Goal: Task Accomplishment & Management: Manage account settings

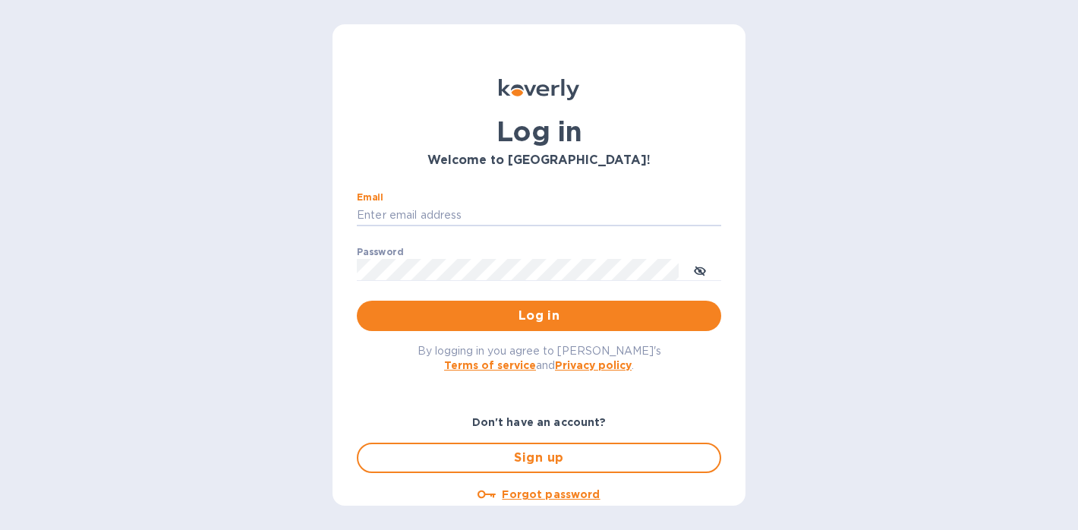
type input "eli@marathonwineimports.com"
click at [536, 315] on button "Log in" at bounding box center [539, 316] width 365 height 30
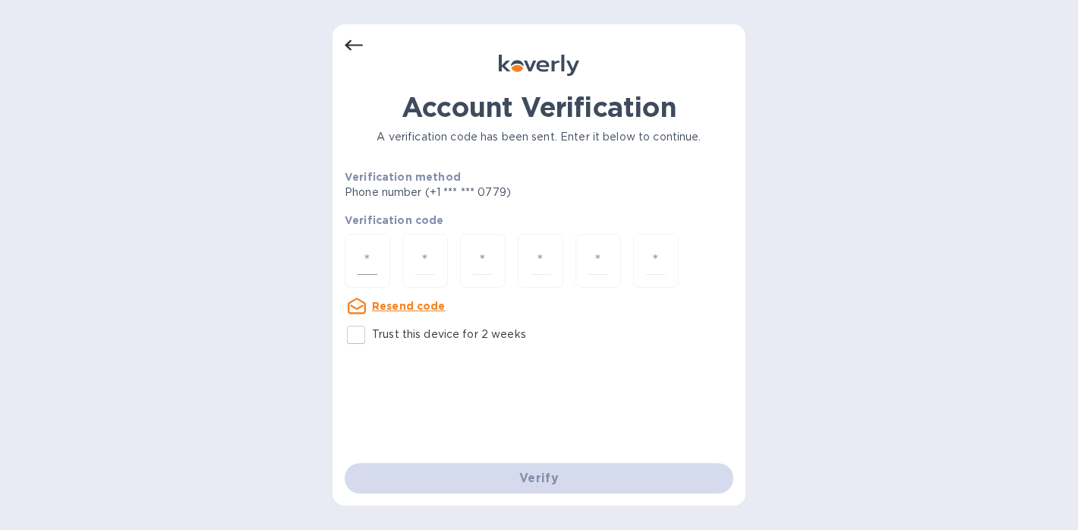
click at [377, 265] on input "number" at bounding box center [368, 261] width 20 height 28
click at [358, 343] on input "Trust this device for 2 weeks" at bounding box center [356, 335] width 32 height 32
checkbox input "true"
click at [369, 252] on input "number" at bounding box center [368, 261] width 20 height 28
type input "4"
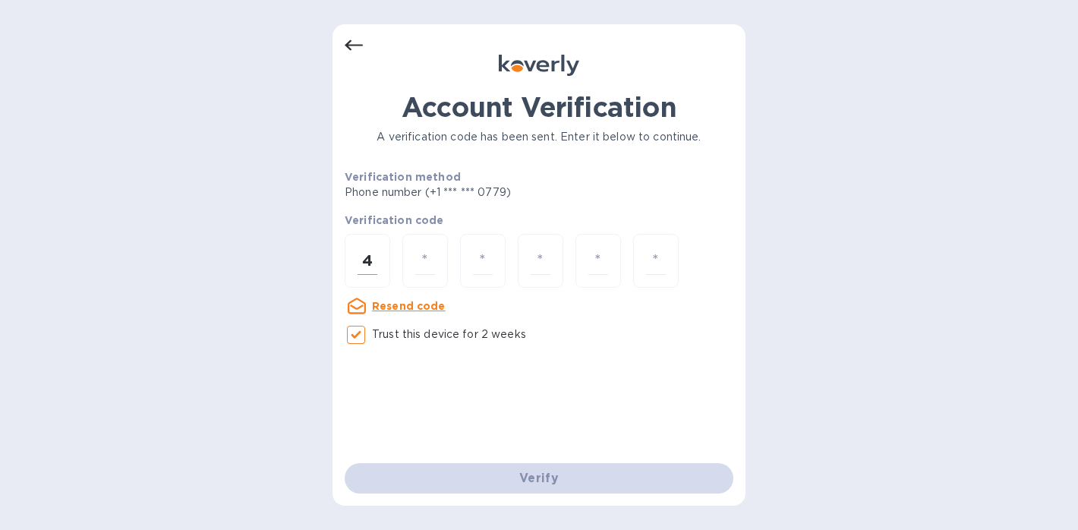
type input "3"
type input "0"
type input "8"
type input "7"
type input "8"
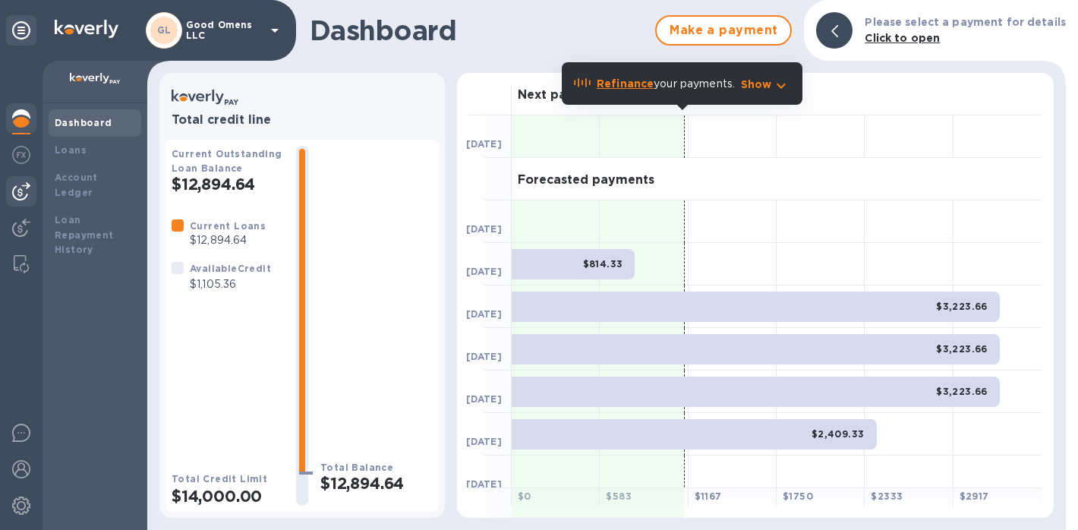
click at [15, 191] on img at bounding box center [21, 191] width 18 height 18
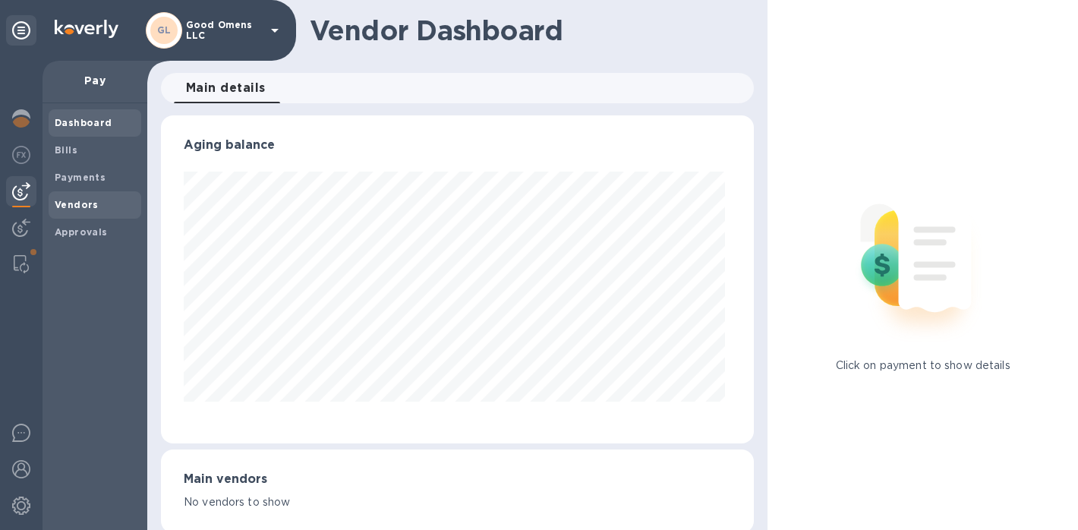
scroll to position [328, 588]
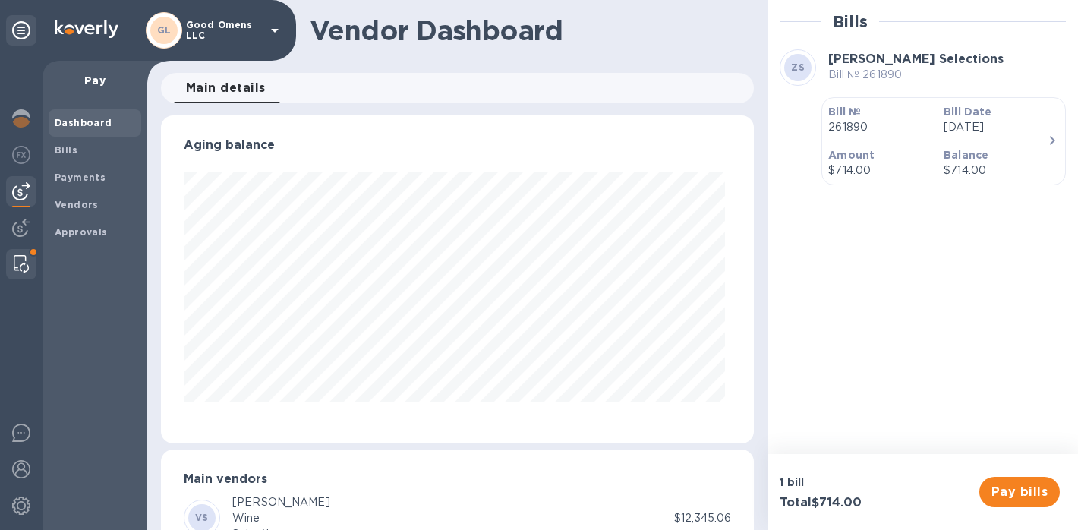
click at [25, 251] on div at bounding box center [21, 264] width 27 height 30
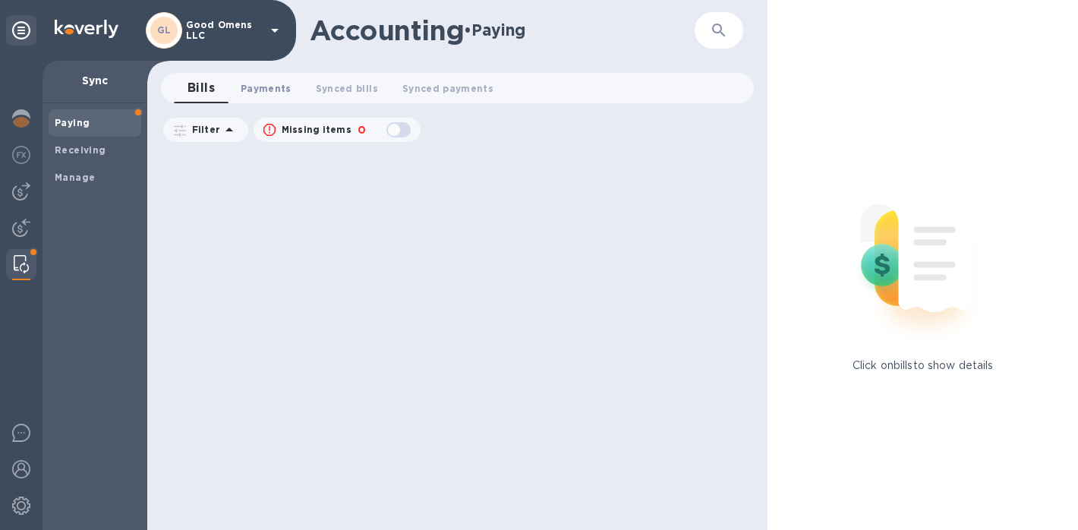
click at [281, 91] on span "Payments 0" at bounding box center [266, 89] width 51 height 16
click at [204, 87] on span "Bills 0" at bounding box center [201, 89] width 23 height 16
click at [27, 195] on img at bounding box center [21, 191] width 18 height 18
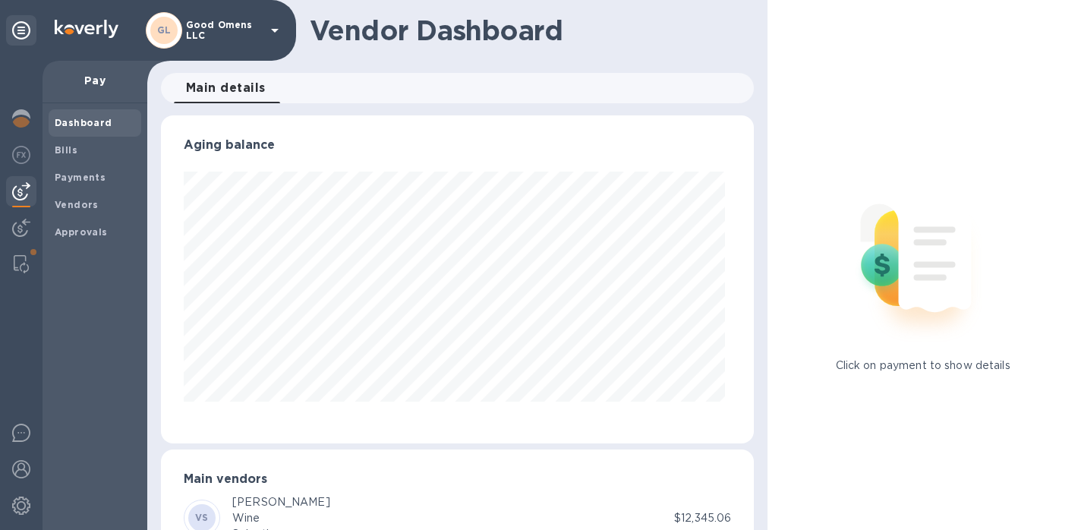
scroll to position [328, 588]
click at [108, 178] on span "Payments" at bounding box center [95, 177] width 81 height 15
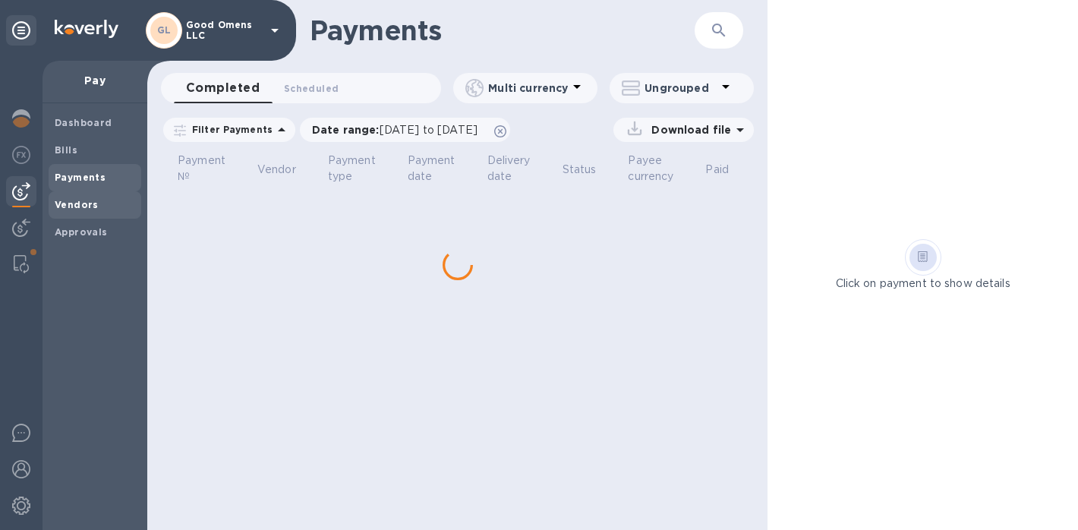
click at [108, 204] on span "Vendors" at bounding box center [95, 204] width 81 height 15
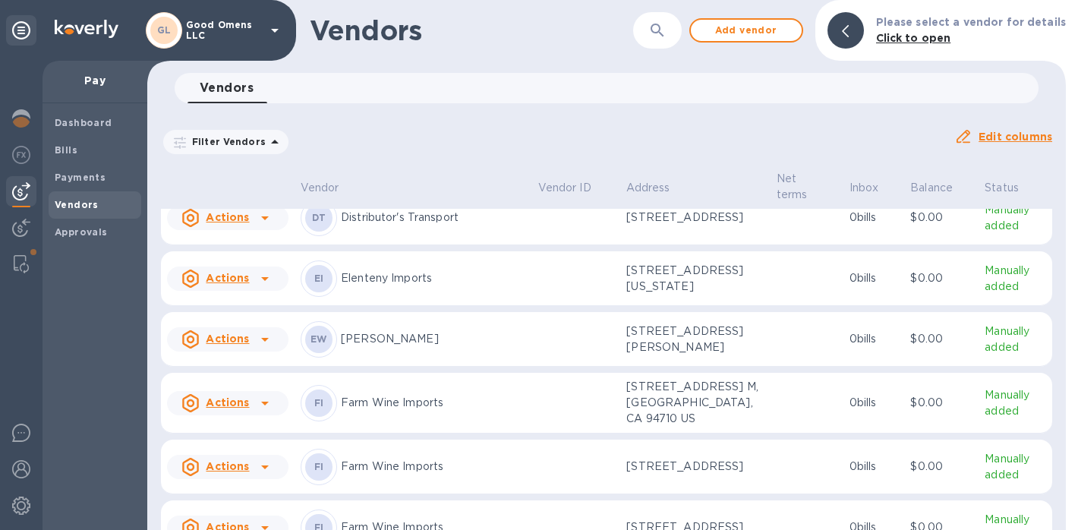
scroll to position [200, 0]
click at [437, 233] on div "DT Distributor's Transport" at bounding box center [414, 218] width 226 height 36
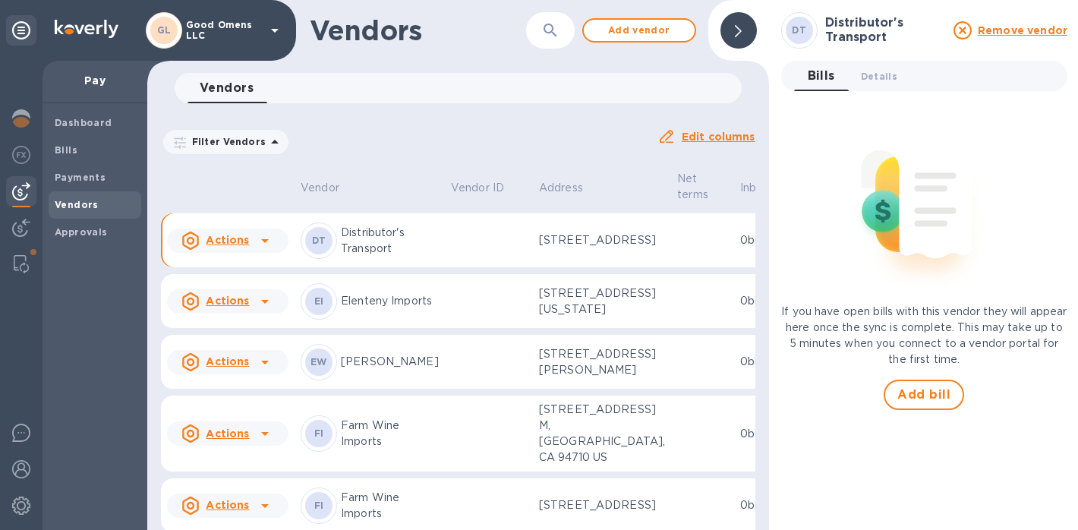
click at [797, 27] on b "DT" at bounding box center [799, 29] width 14 height 11
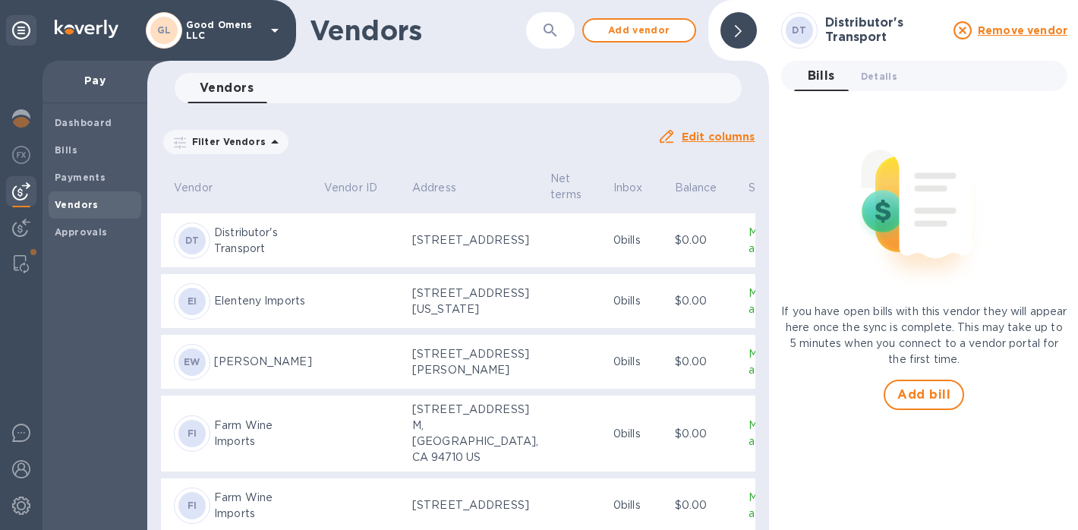
scroll to position [200, 126]
click at [750, 257] on p "Manually added" at bounding box center [772, 241] width 45 height 32
click at [81, 165] on div "Payments" at bounding box center [95, 177] width 93 height 27
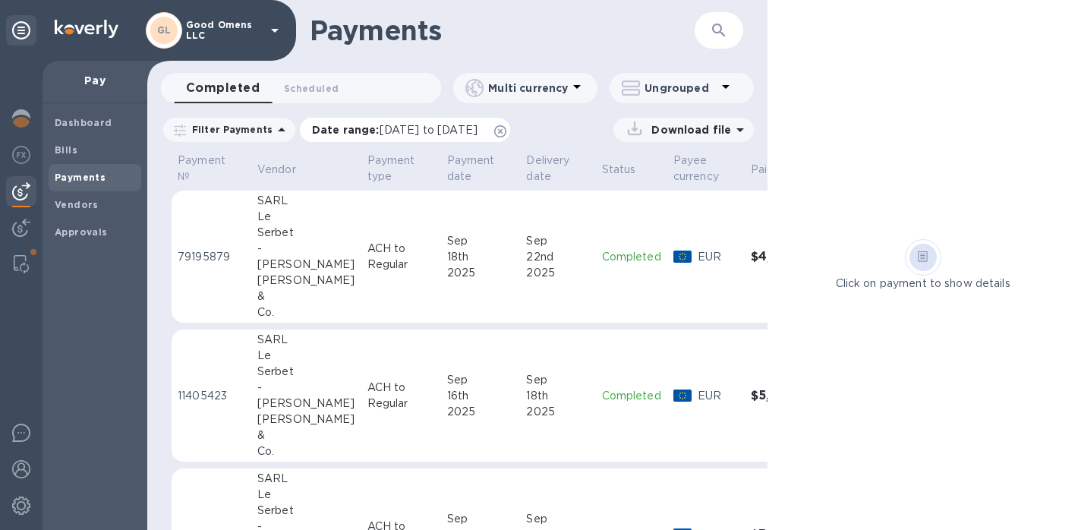
click at [475, 135] on span "08/23/2025 to 09/24/2025" at bounding box center [429, 130] width 98 height 12
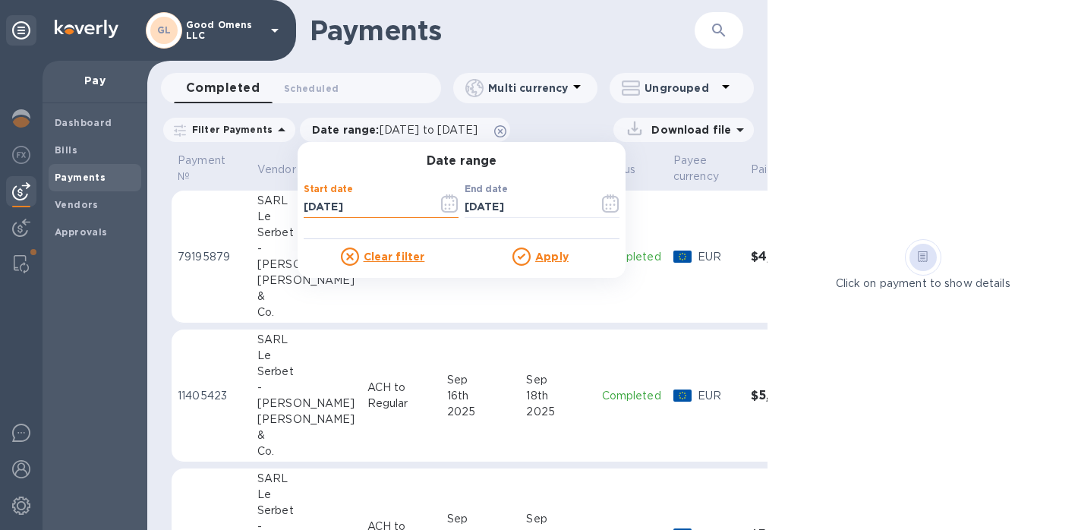
click at [343, 204] on input "08/23/2025" at bounding box center [365, 207] width 122 height 23
click at [602, 205] on icon "button" at bounding box center [610, 203] width 17 height 18
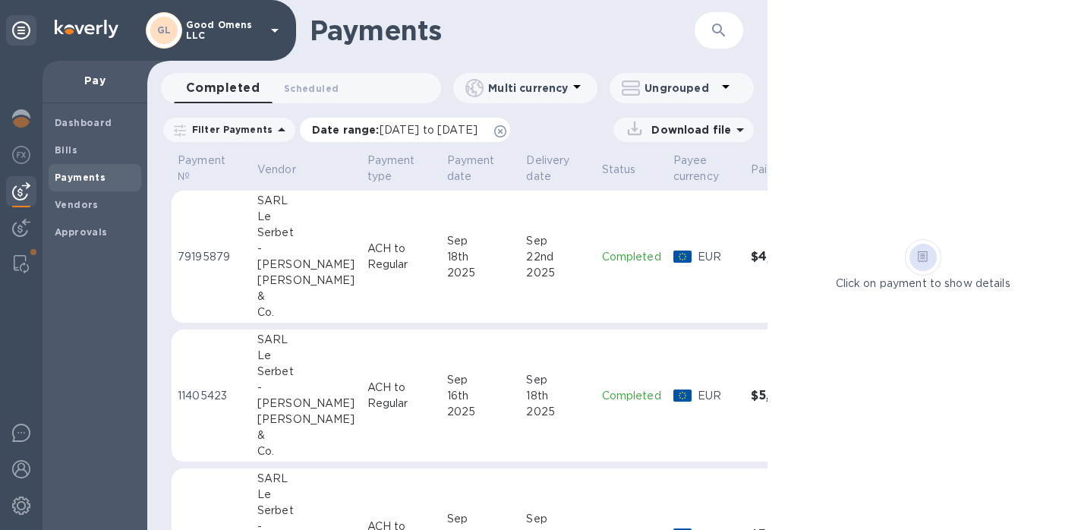
click at [360, 128] on p "Date range : 08/23/2025 to 09/24/2025" at bounding box center [398, 129] width 173 height 15
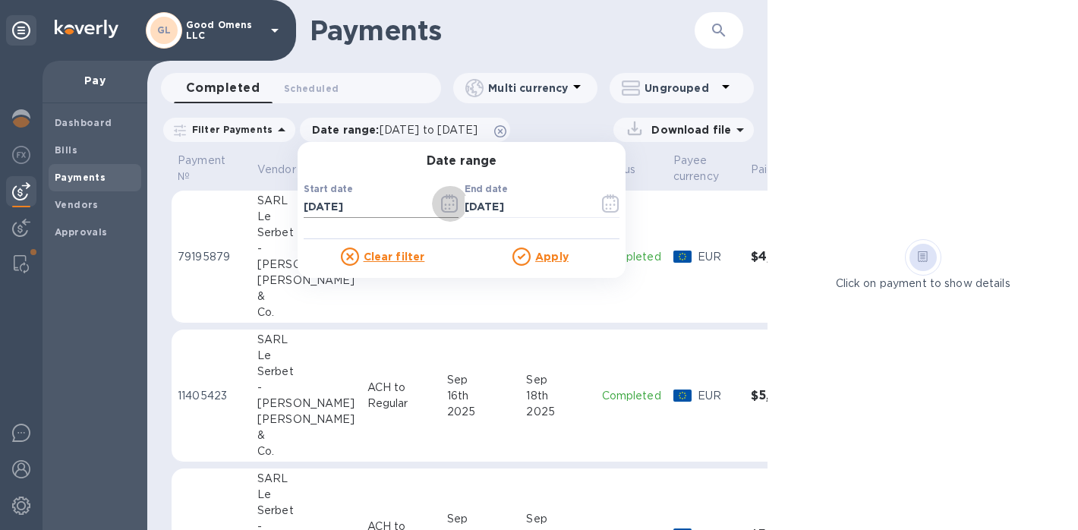
click at [450, 207] on icon "button" at bounding box center [449, 203] width 17 height 18
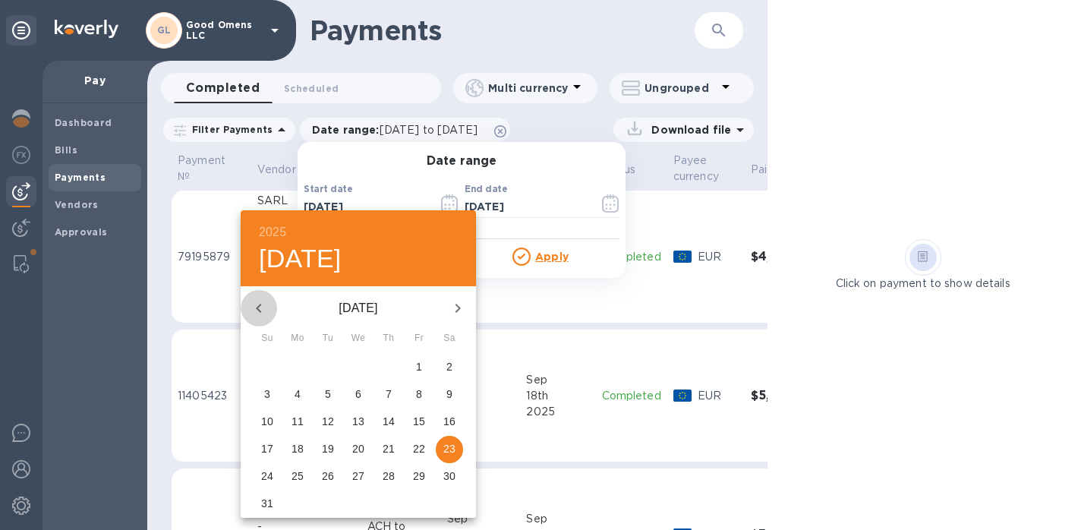
click at [259, 307] on icon "button" at bounding box center [258, 308] width 5 height 9
click at [267, 373] on p "1" at bounding box center [267, 366] width 6 height 15
type input "06/01/2025"
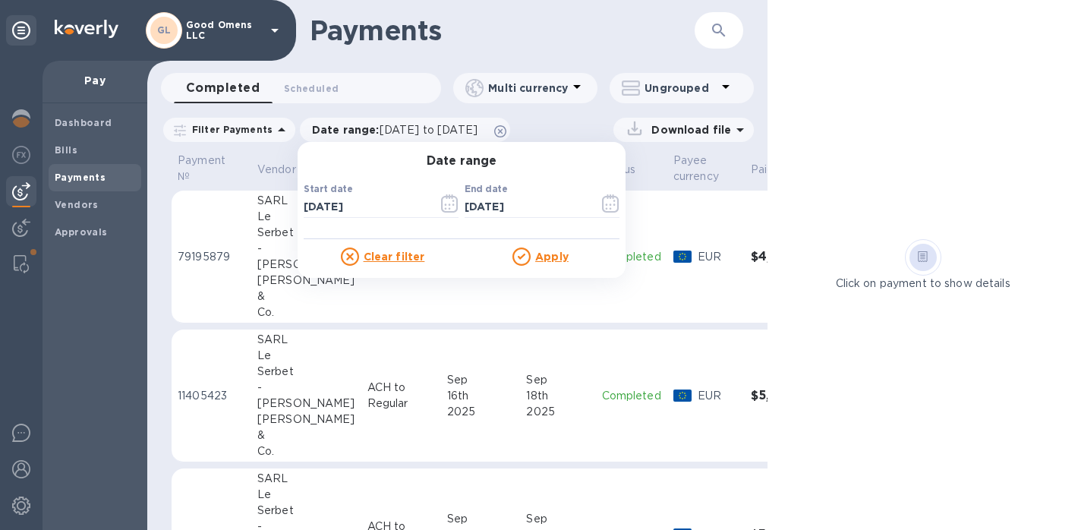
click at [545, 251] on u "Apply" at bounding box center [551, 257] width 33 height 12
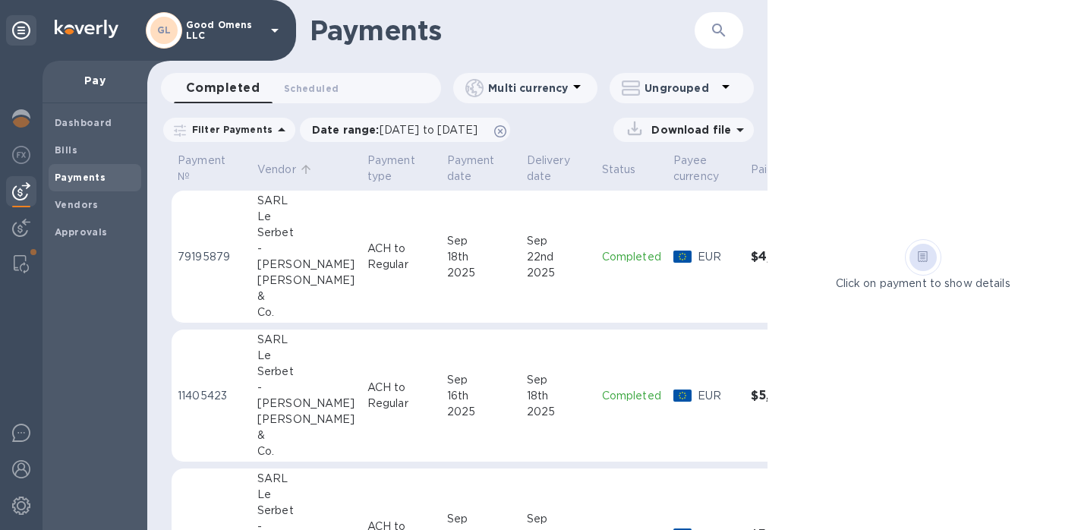
click at [278, 171] on p "Vendor" at bounding box center [276, 170] width 39 height 16
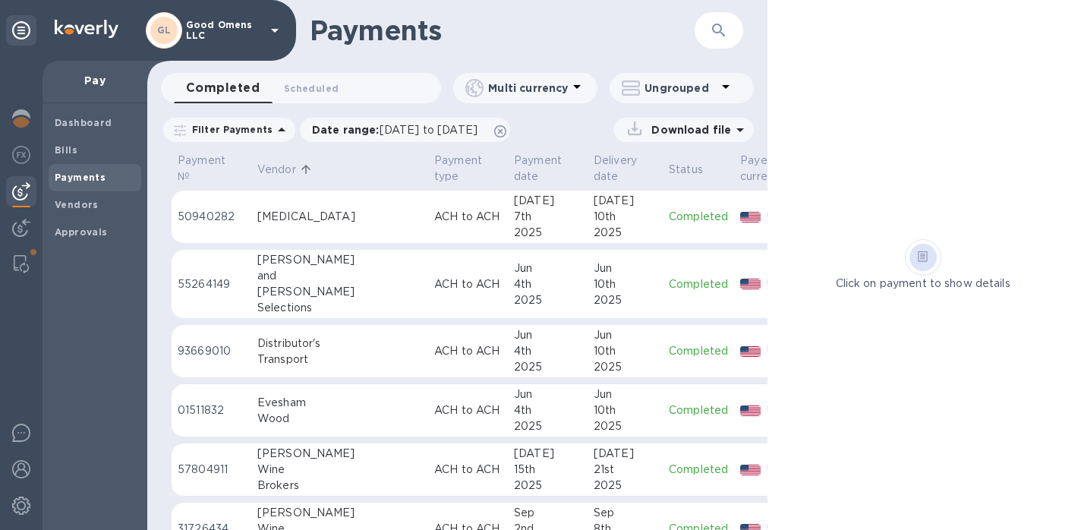
click at [317, 367] on div "Transport" at bounding box center [339, 360] width 165 height 16
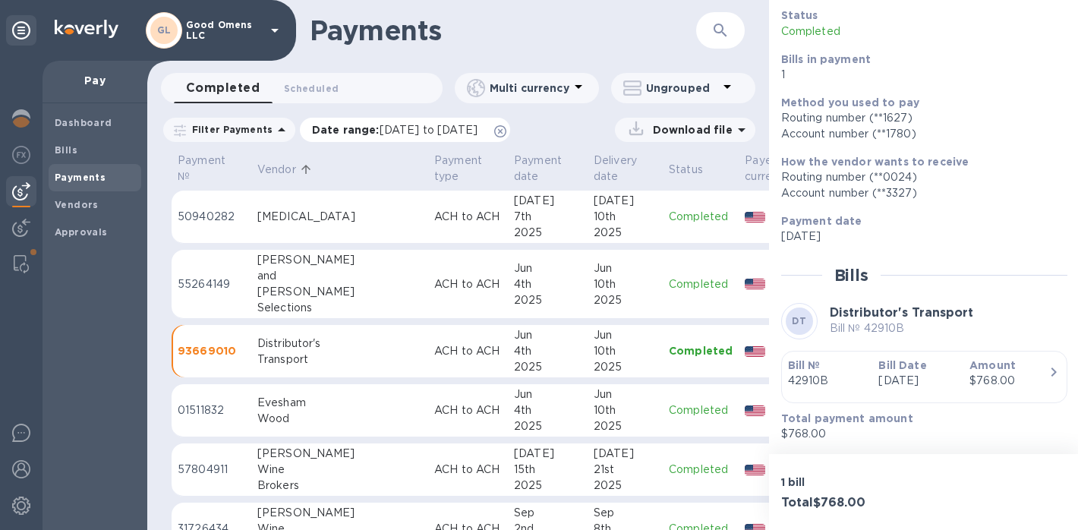
click at [396, 129] on span "06/01/2025 to 09/24/2025" at bounding box center [429, 130] width 98 height 12
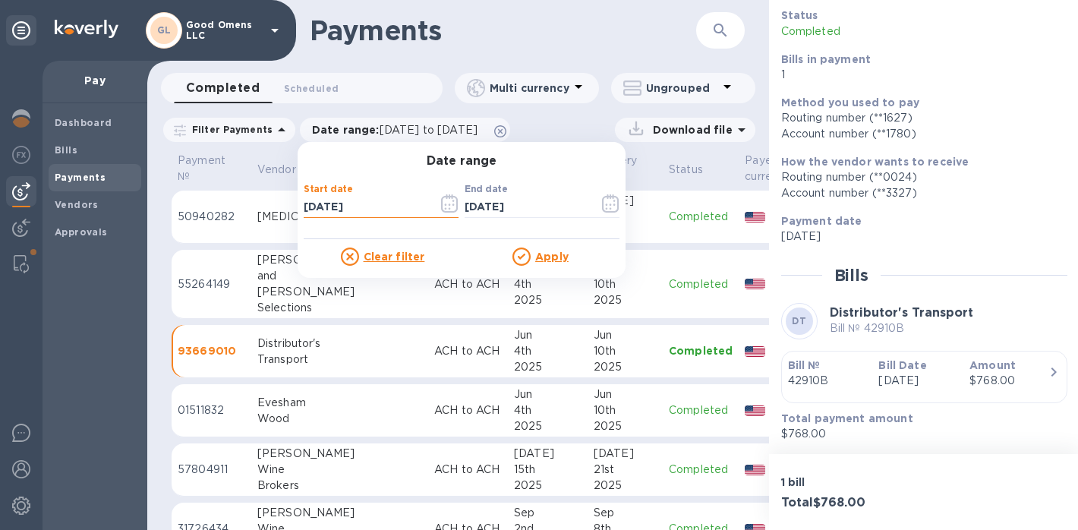
click at [309, 210] on input "06/01/2025" at bounding box center [365, 207] width 122 height 23
click at [441, 201] on icon "button" at bounding box center [449, 203] width 17 height 18
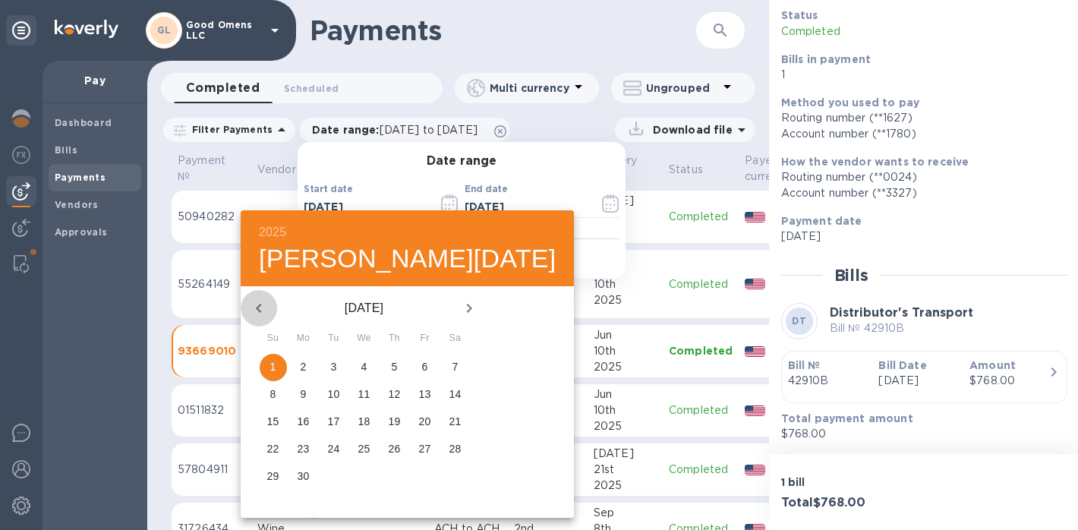
click at [260, 313] on icon "button" at bounding box center [259, 308] width 18 height 18
click at [392, 371] on p "1" at bounding box center [395, 366] width 6 height 15
type input "05/01/2025"
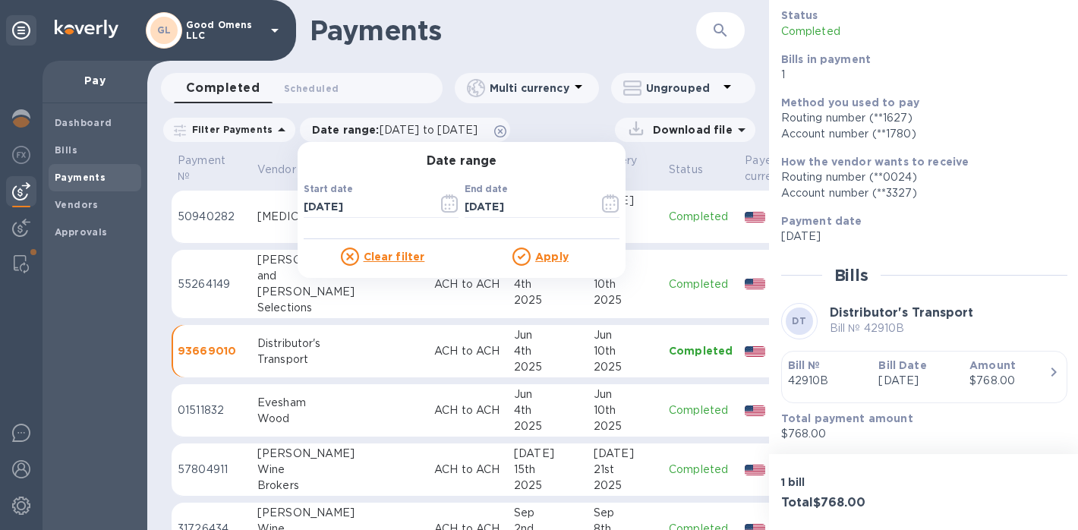
click at [559, 262] on p "Apply" at bounding box center [551, 256] width 33 height 15
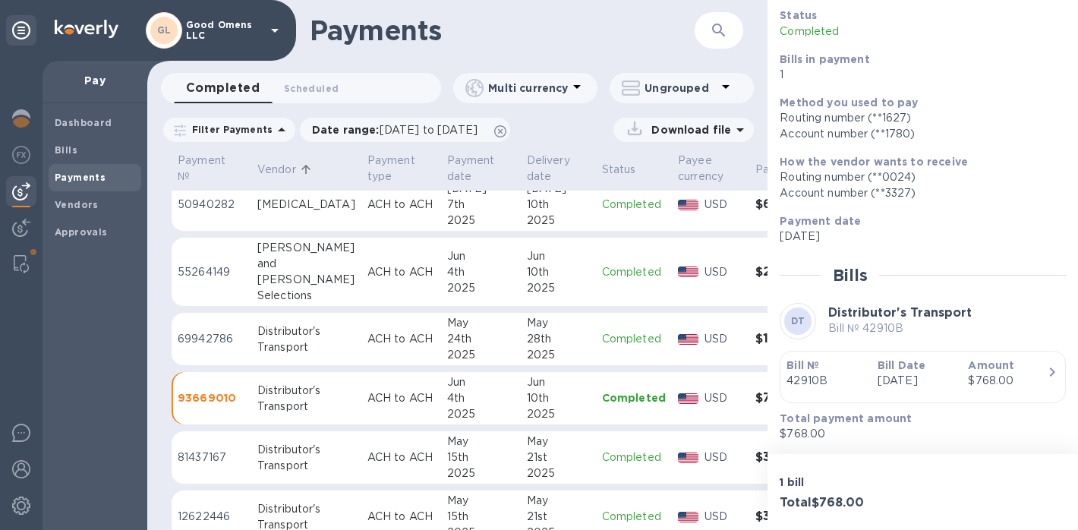
scroll to position [11, 0]
click at [447, 333] on div "24th" at bounding box center [481, 340] width 68 height 16
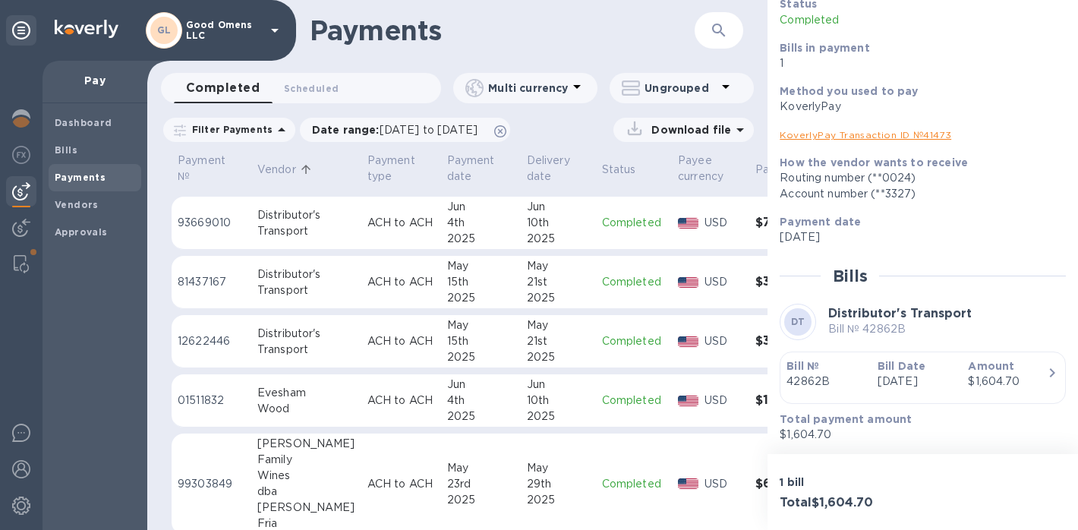
scroll to position [186, 0]
click at [596, 368] on td "Completed" at bounding box center [634, 343] width 76 height 53
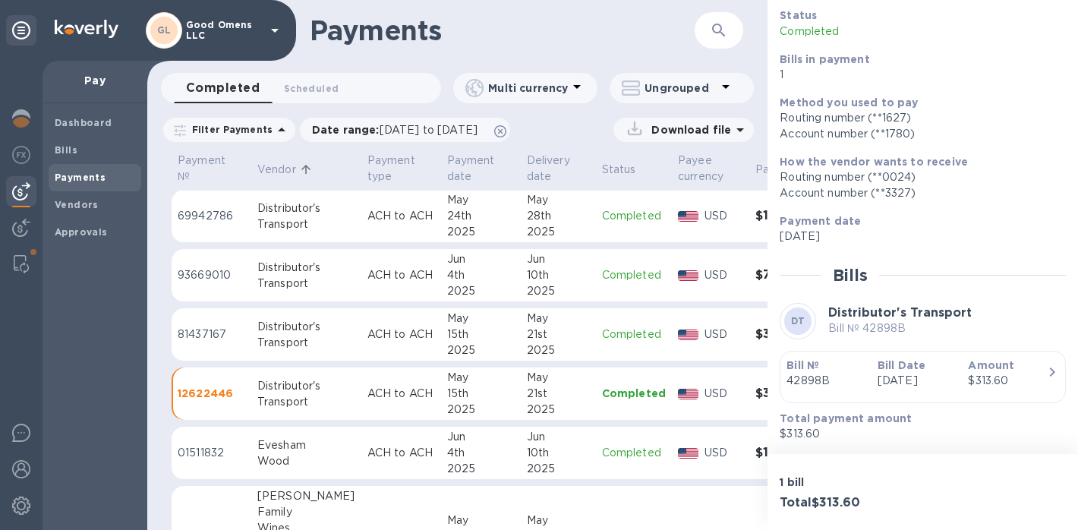
scroll to position [20, 0]
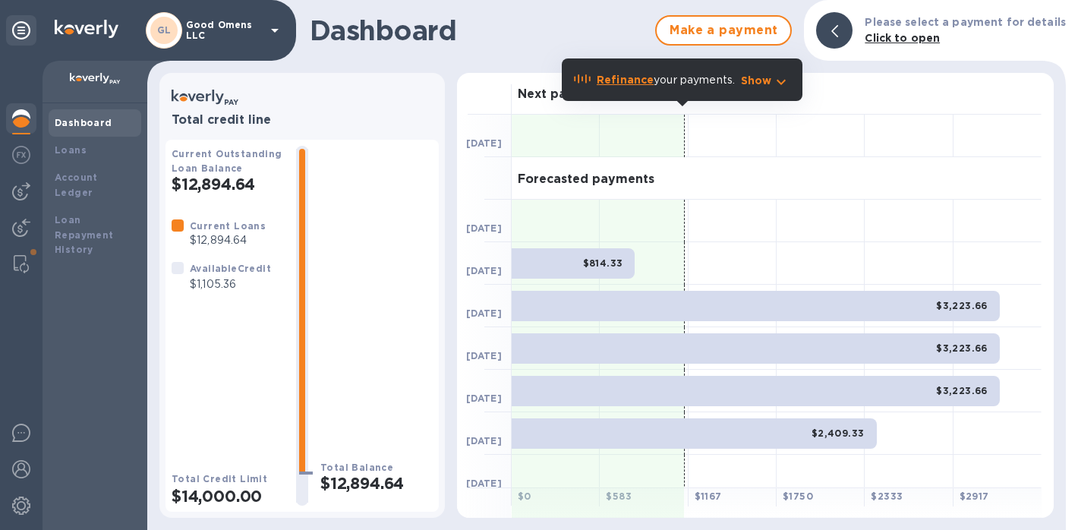
scroll to position [4, 0]
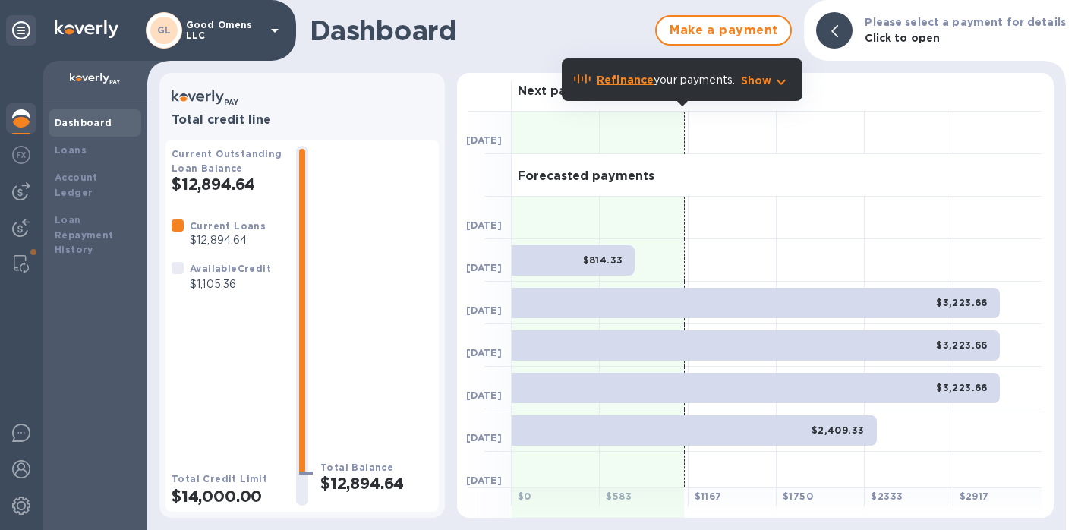
click at [769, 90] on div "Show" at bounding box center [765, 80] width 55 height 24
click at [769, 84] on p "Show" at bounding box center [756, 80] width 31 height 15
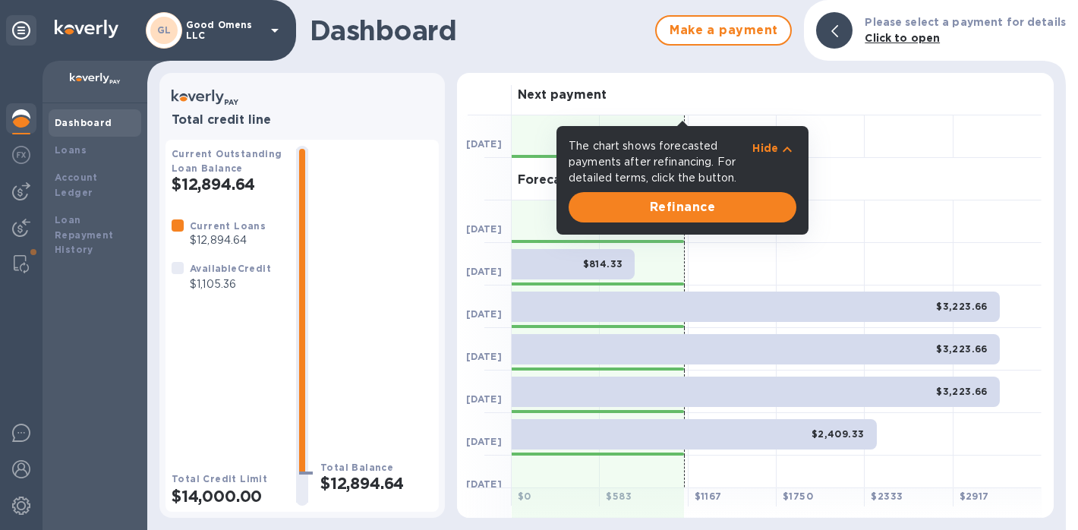
scroll to position [0, 0]
click at [787, 147] on icon "button" at bounding box center [787, 150] width 18 height 18
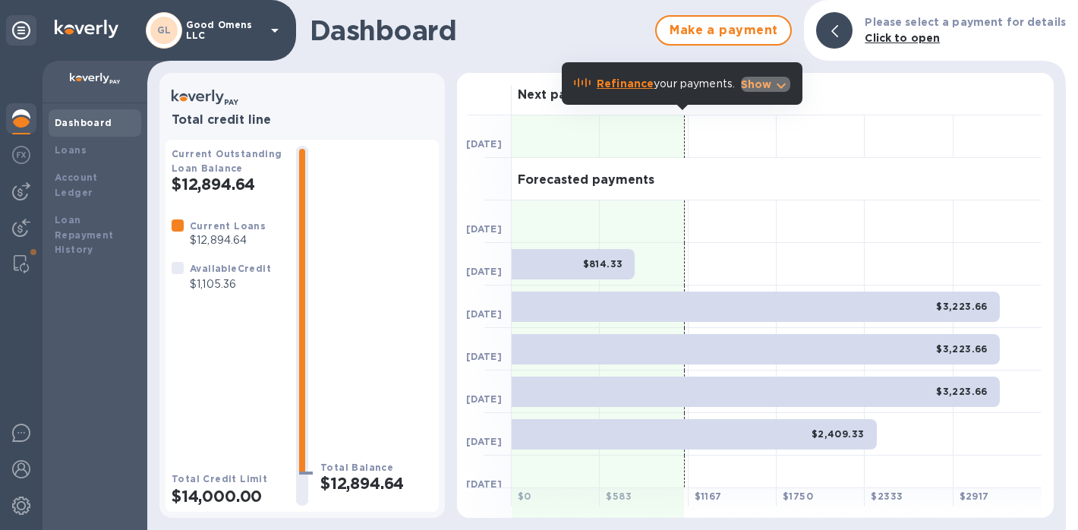
click at [763, 90] on p "Show" at bounding box center [756, 84] width 31 height 15
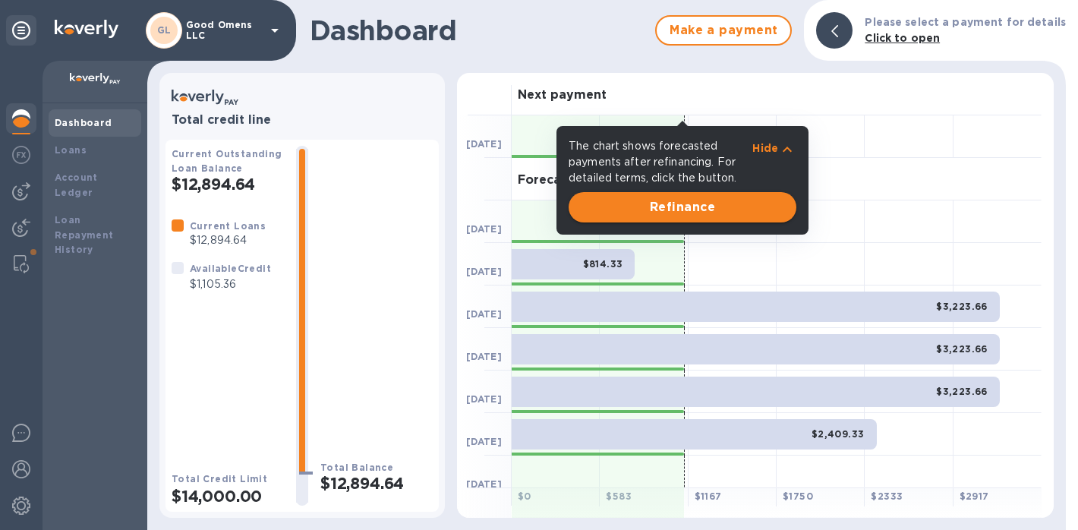
click at [744, 197] on button "Refinance" at bounding box center [683, 207] width 228 height 30
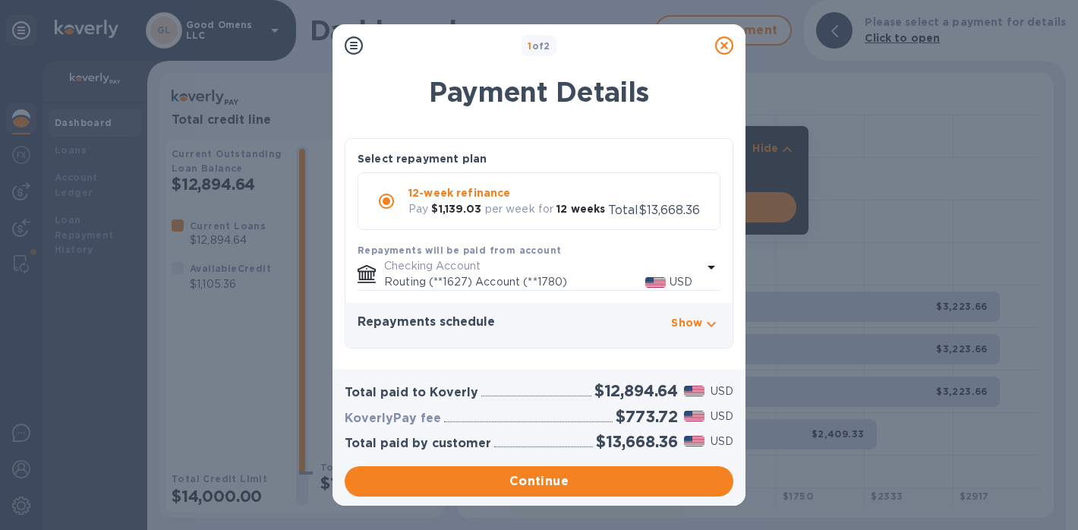
click at [726, 43] on icon at bounding box center [724, 45] width 18 height 18
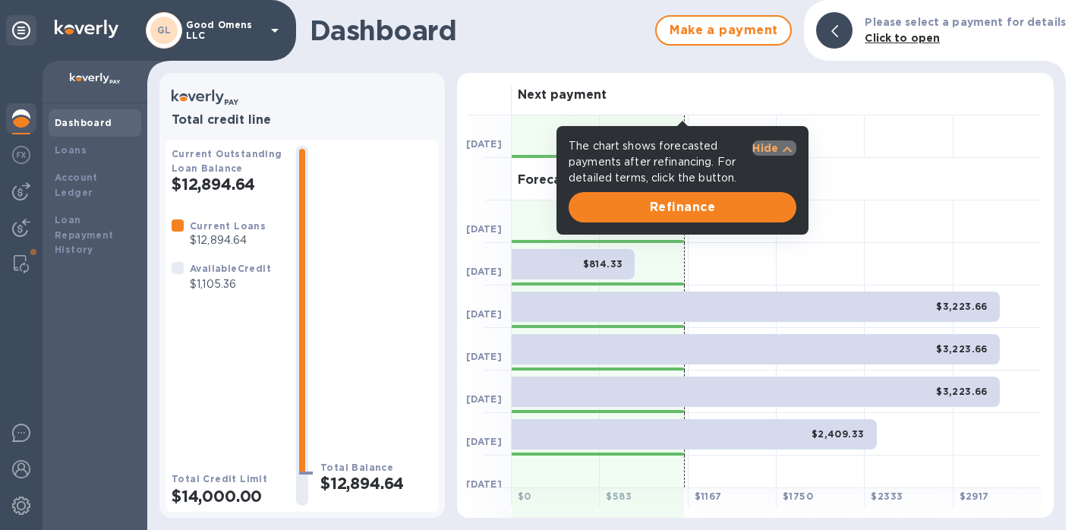
click at [786, 141] on icon "button" at bounding box center [787, 150] width 18 height 18
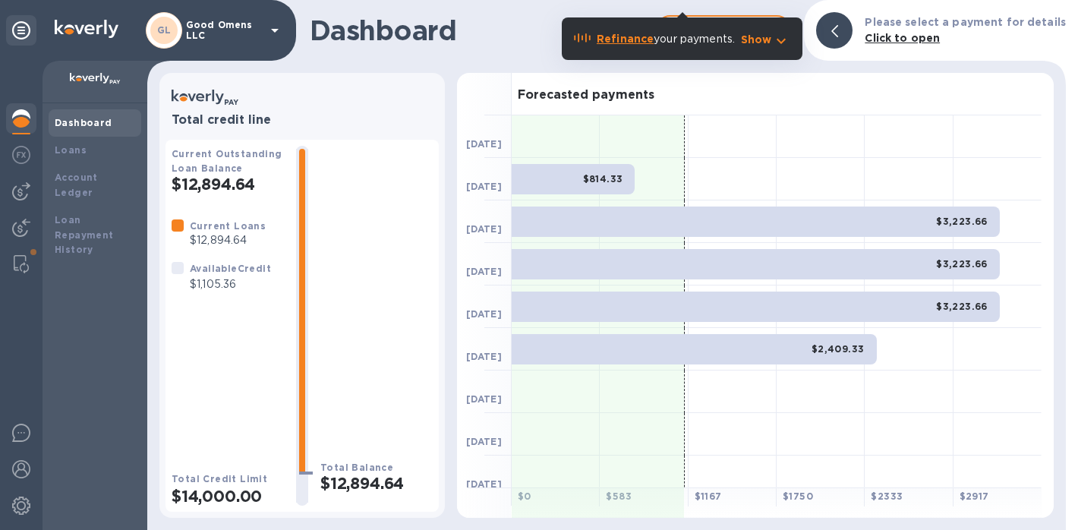
scroll to position [131, 0]
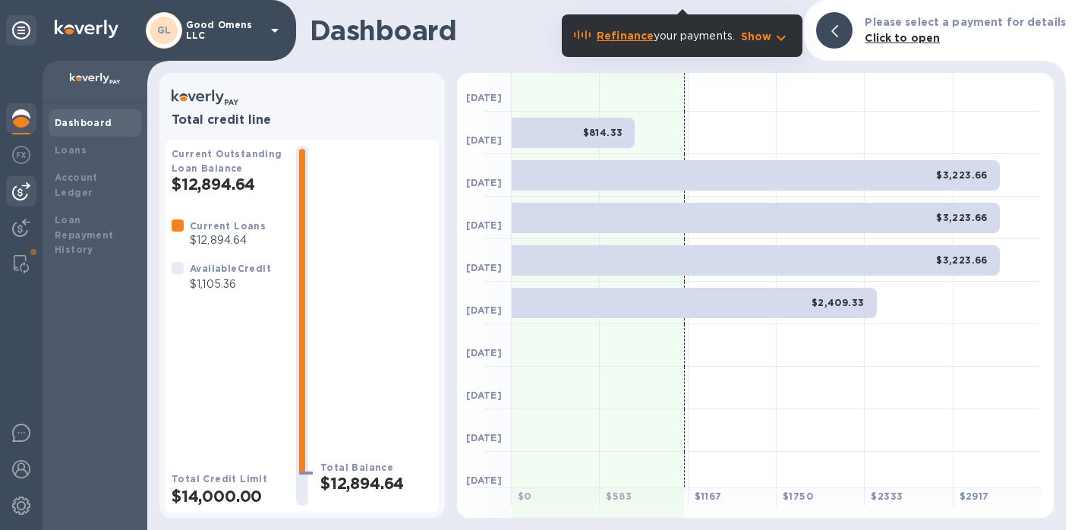
click at [32, 184] on div at bounding box center [21, 191] width 30 height 30
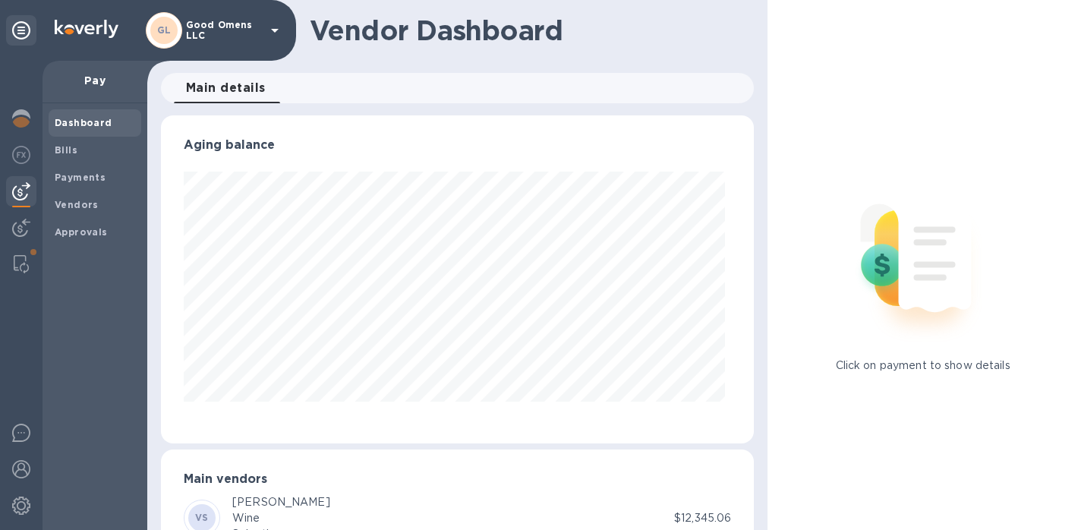
scroll to position [328, 588]
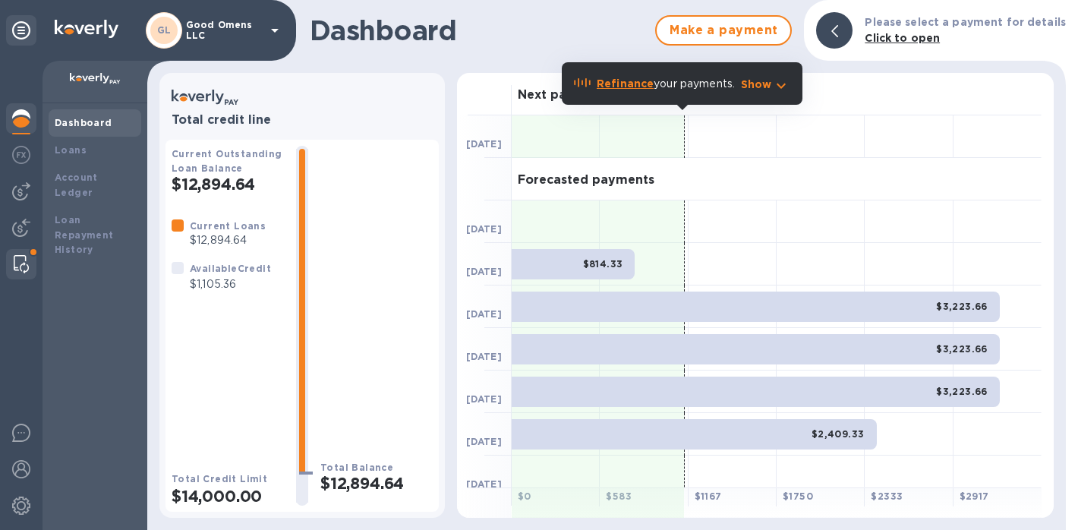
click at [15, 266] on img at bounding box center [21, 264] width 15 height 18
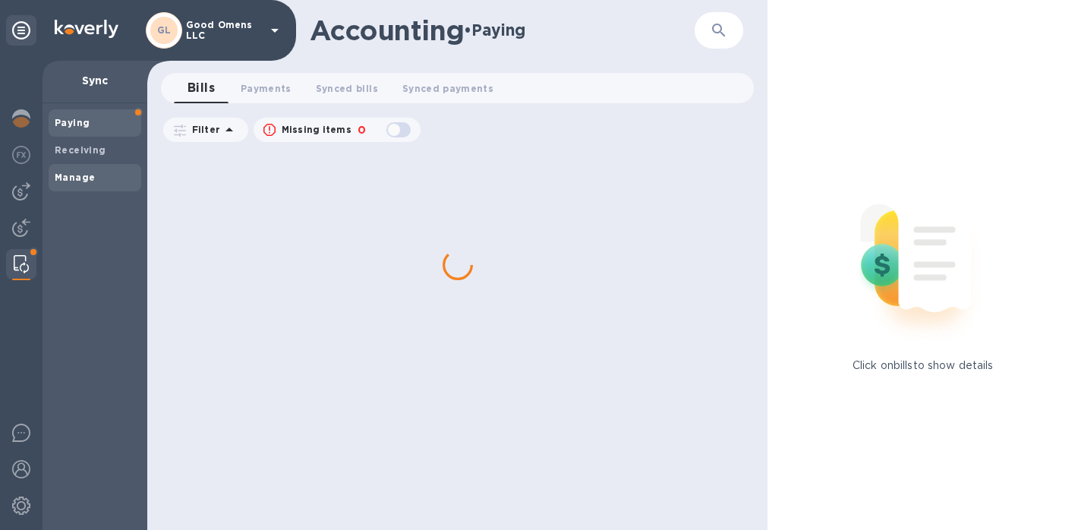
click at [78, 177] on b "Manage" at bounding box center [75, 177] width 40 height 11
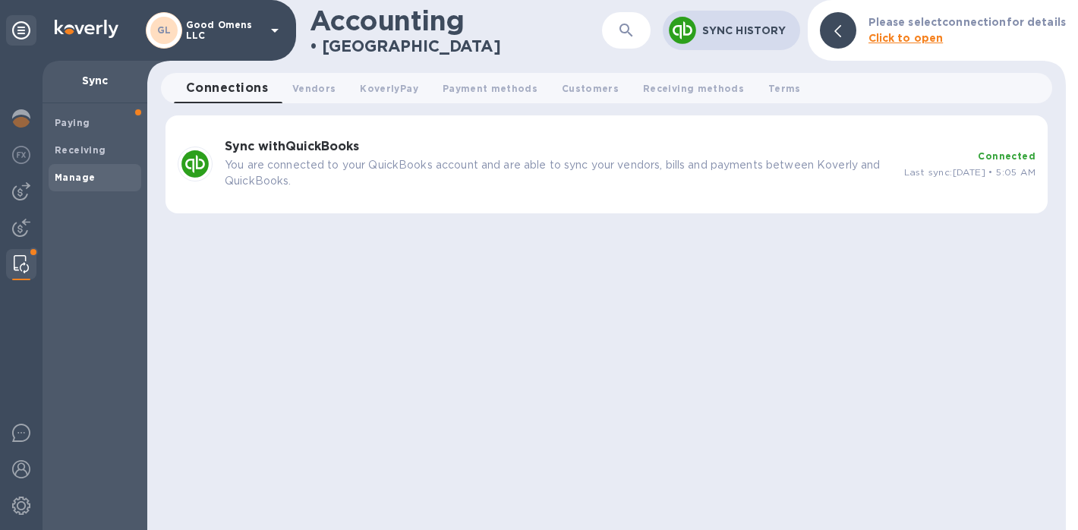
click at [905, 178] on div "Last sync: [DATE] • 5:05 AM" at bounding box center [970, 172] width 131 height 16
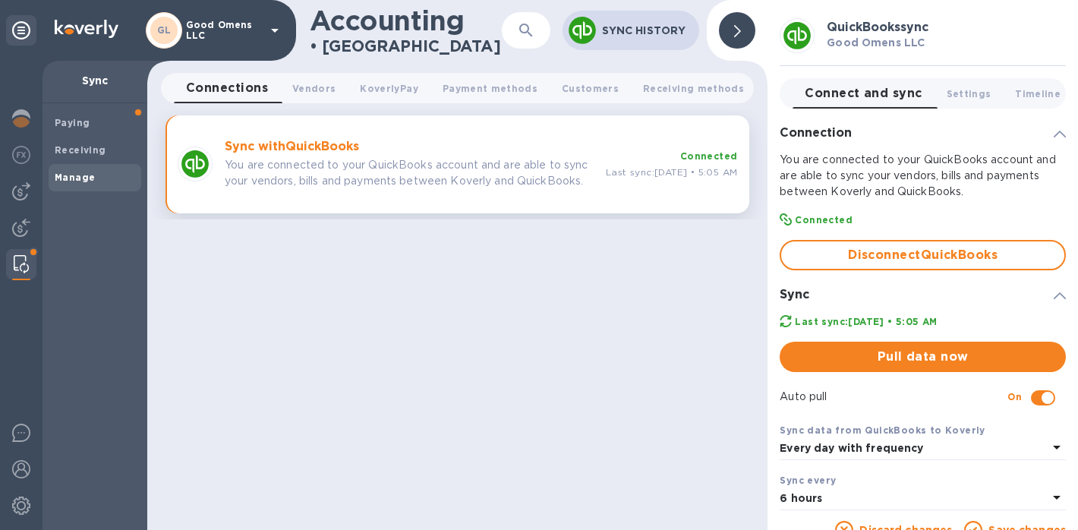
click at [955, 381] on div "Auto pull On" at bounding box center [923, 397] width 298 height 38
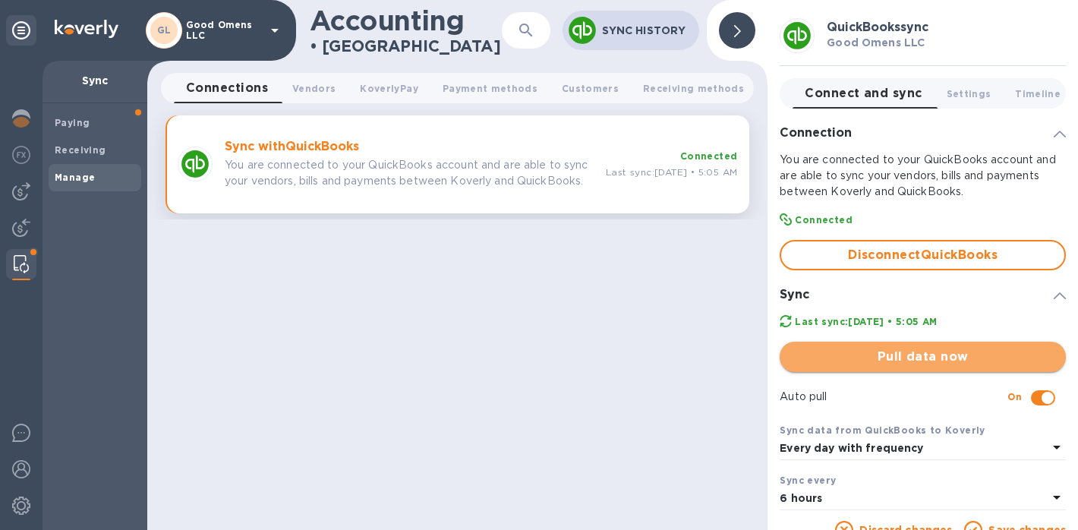
click at [955, 360] on span "Pull data now" at bounding box center [923, 357] width 262 height 18
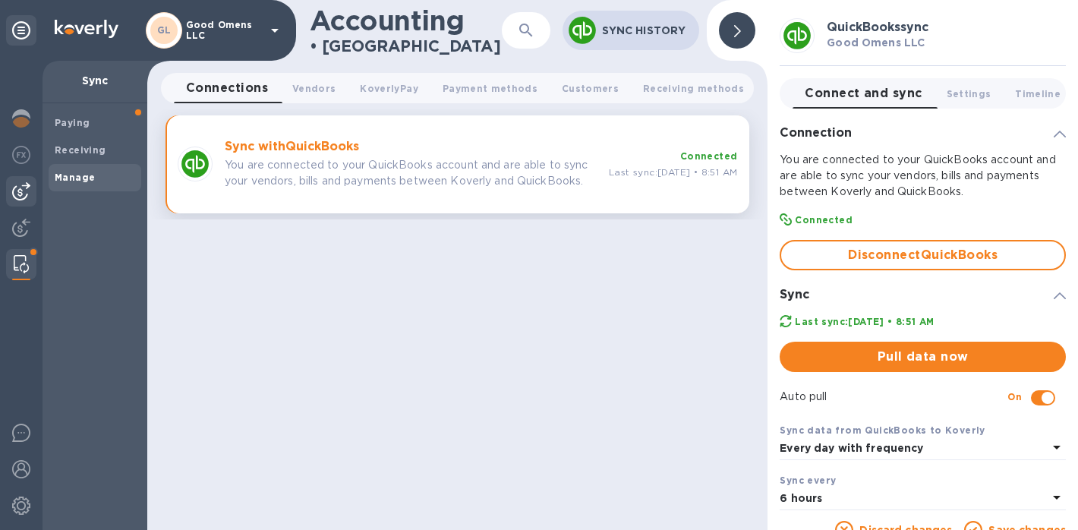
click at [14, 187] on img at bounding box center [21, 191] width 18 height 18
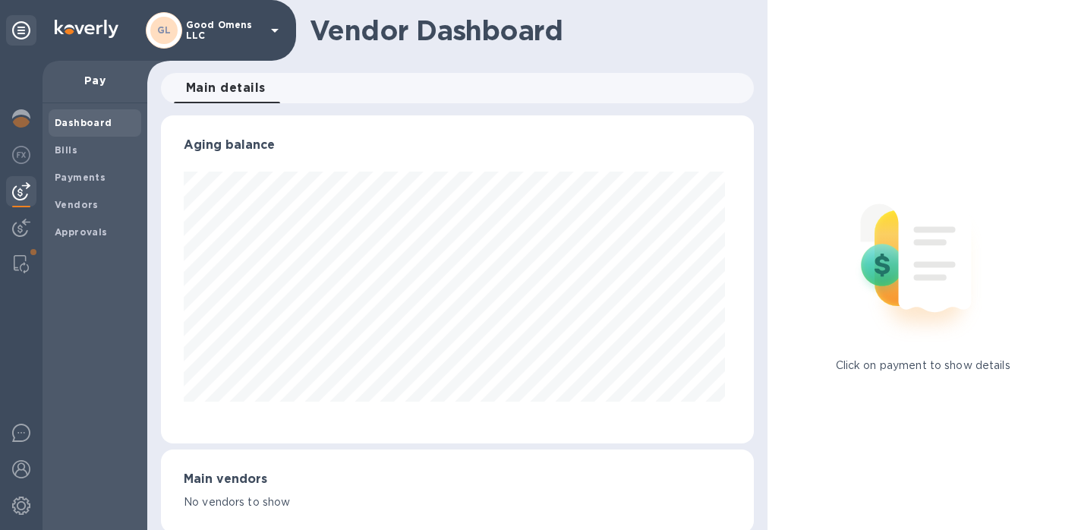
scroll to position [328, 588]
